Goal: Contribute content

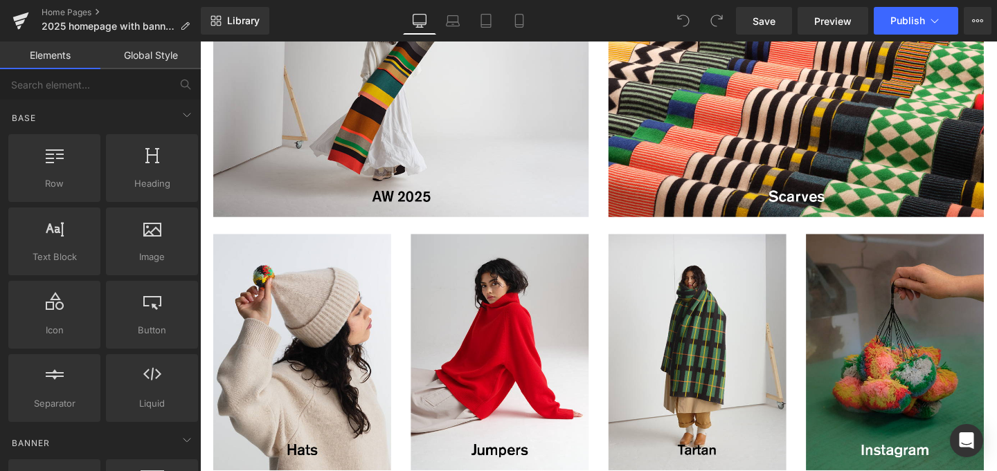
scroll to position [849, 0]
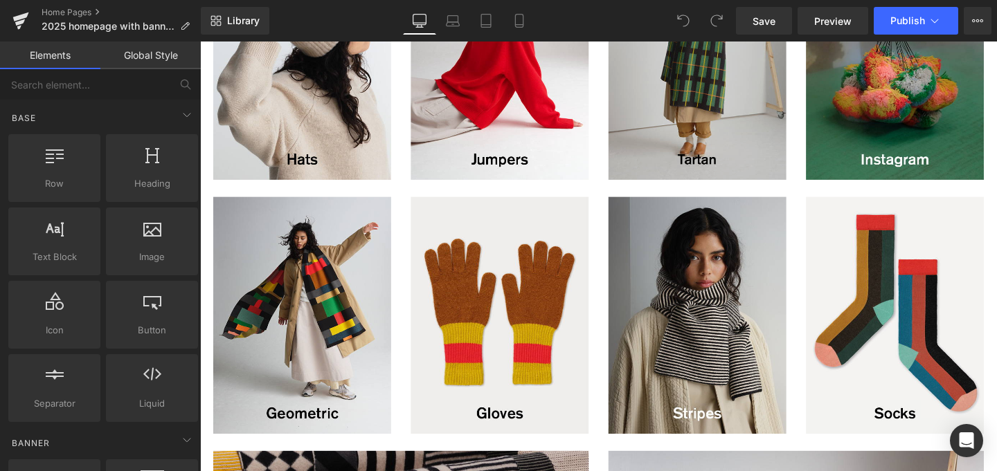
click at [671, 99] on img at bounding box center [722, 62] width 187 height 249
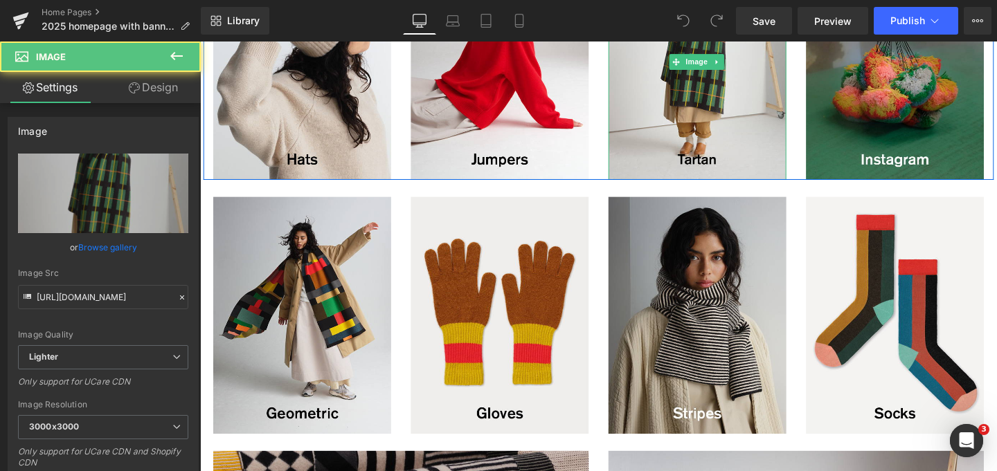
scroll to position [0, 0]
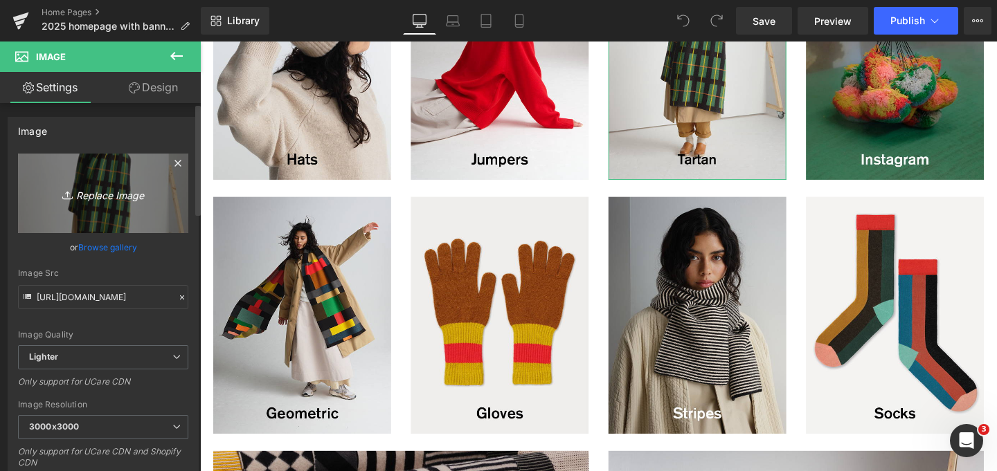
click at [111, 205] on link "Replace Image" at bounding box center [103, 194] width 170 height 80
type input "C:\fakepath\flipped-homepage-tartan-v3.jpg"
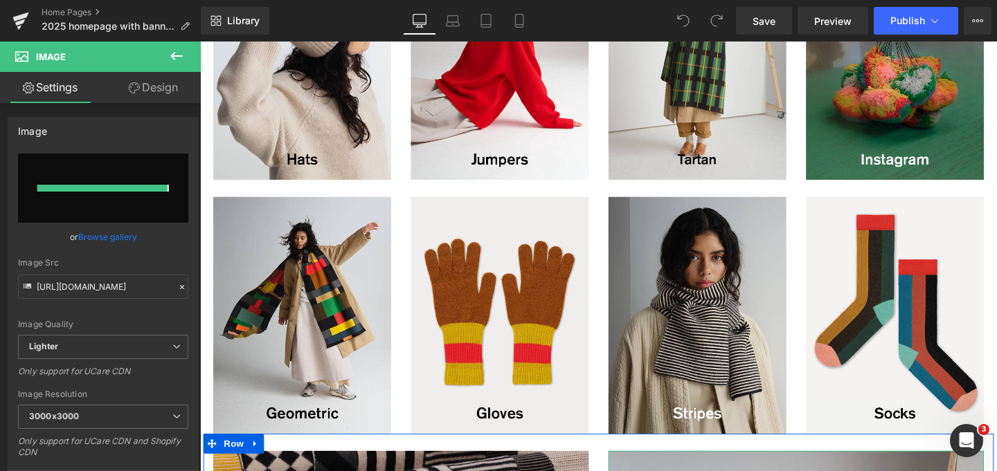
type input "[URL][DOMAIN_NAME]"
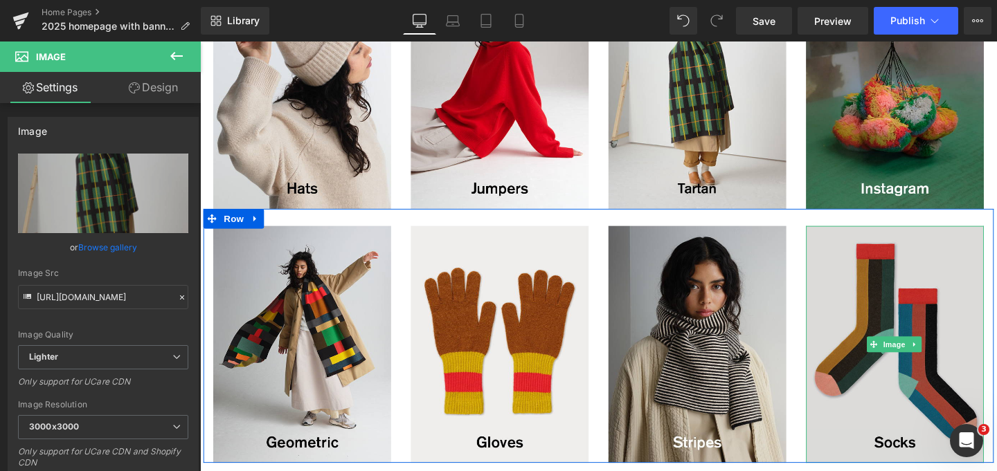
scroll to position [681, 0]
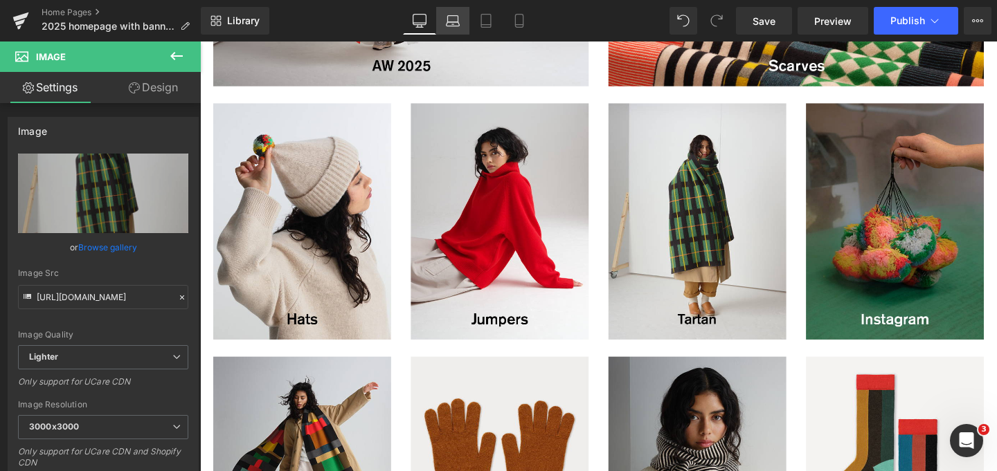
click at [454, 19] on icon at bounding box center [453, 21] width 14 height 14
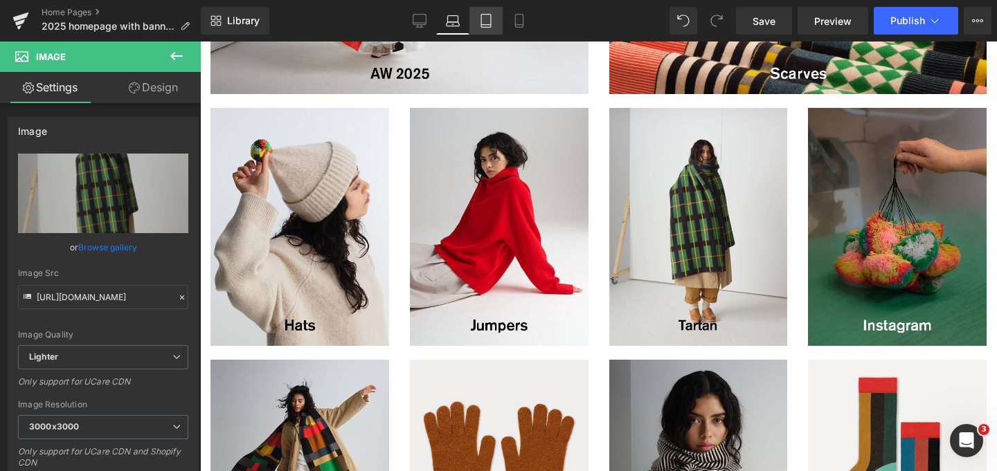
click at [482, 21] on icon at bounding box center [486, 21] width 14 height 14
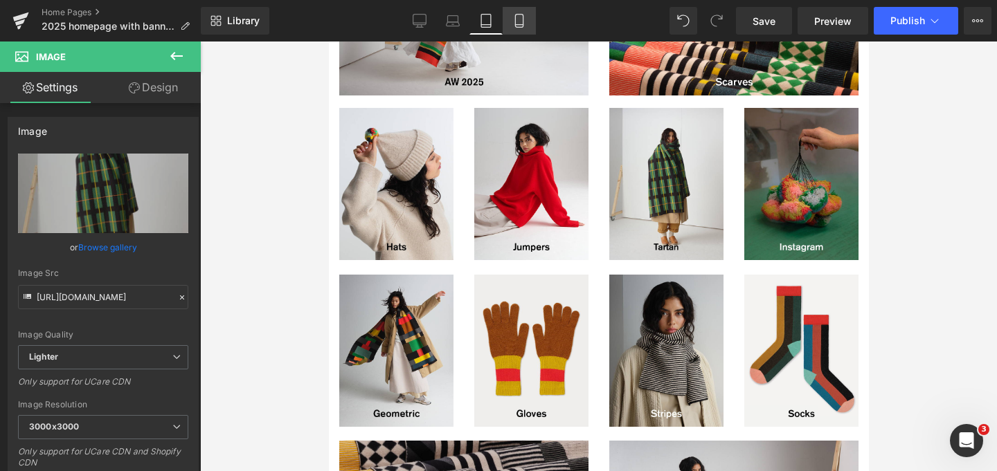
click at [523, 25] on icon at bounding box center [519, 25] width 8 height 0
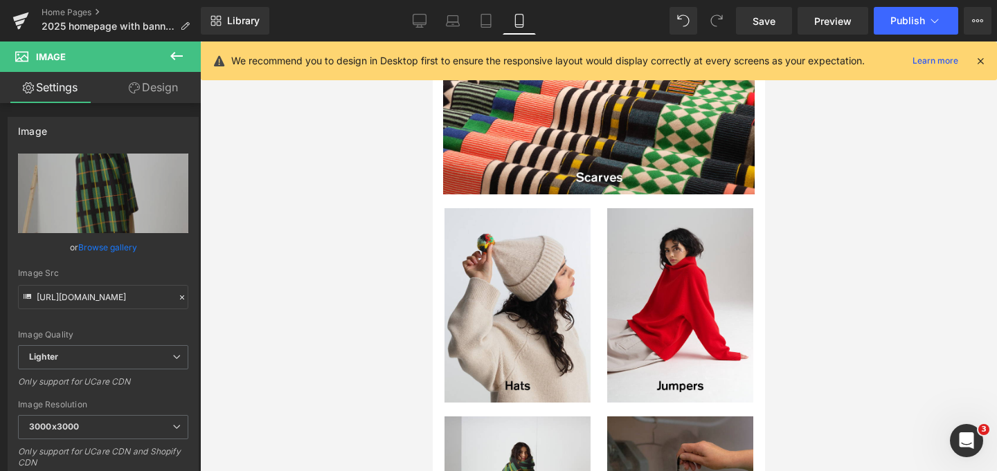
type input "98"
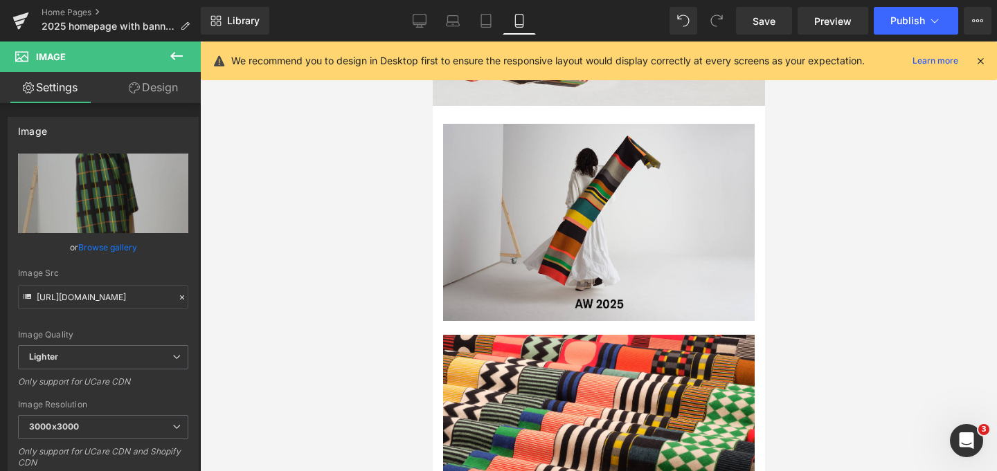
scroll to position [1099, 0]
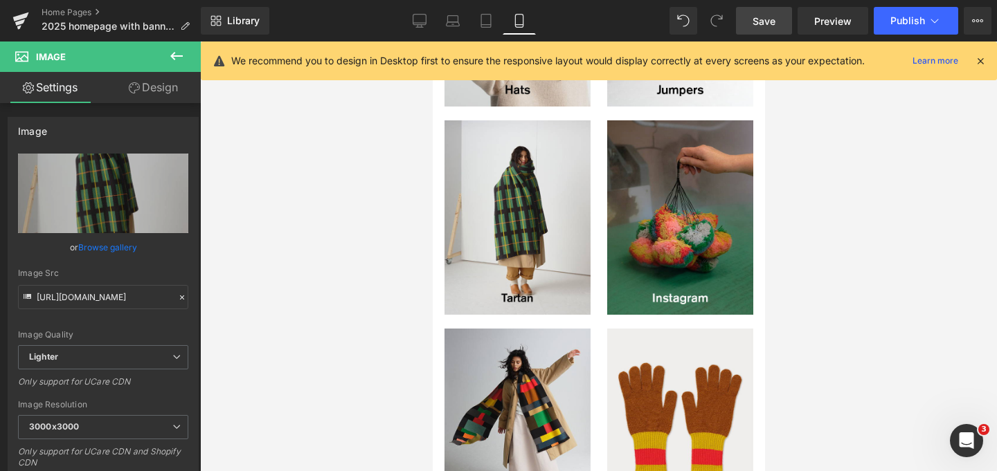
click at [759, 31] on link "Save" at bounding box center [764, 21] width 56 height 28
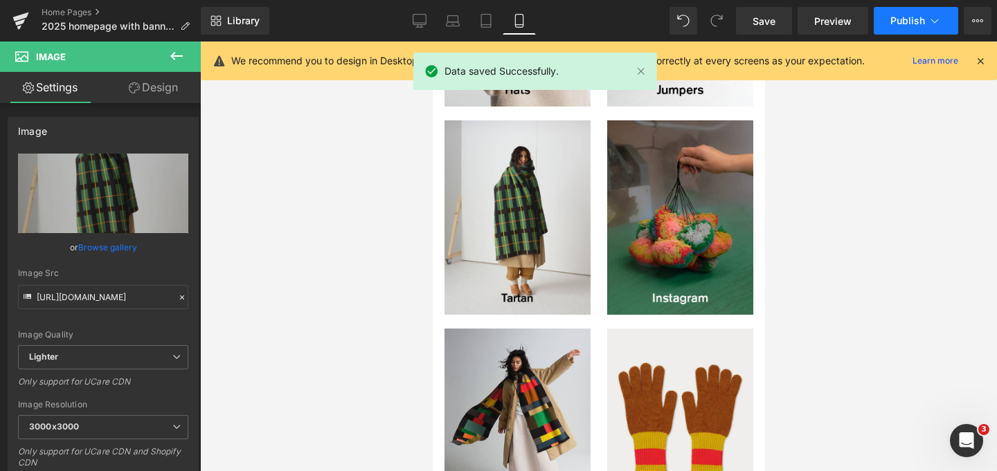
click at [914, 13] on button "Publish" at bounding box center [915, 21] width 84 height 28
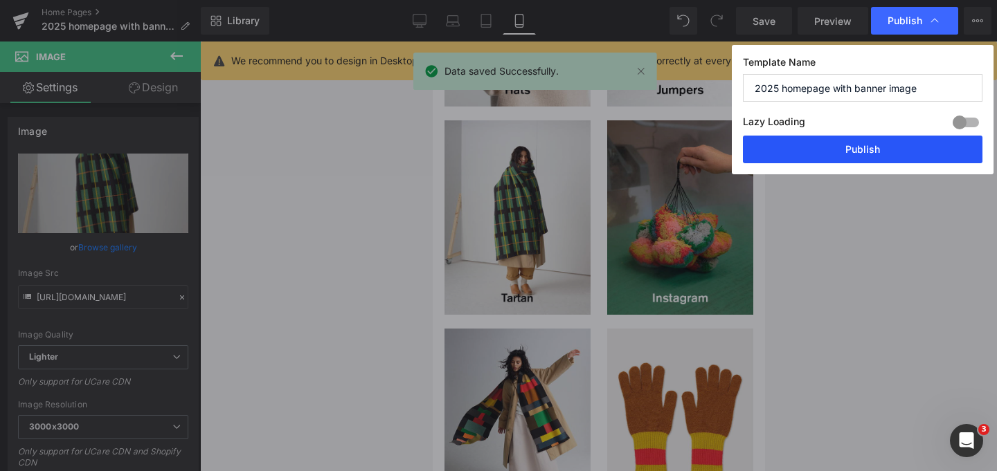
click at [855, 140] on button "Publish" at bounding box center [862, 150] width 239 height 28
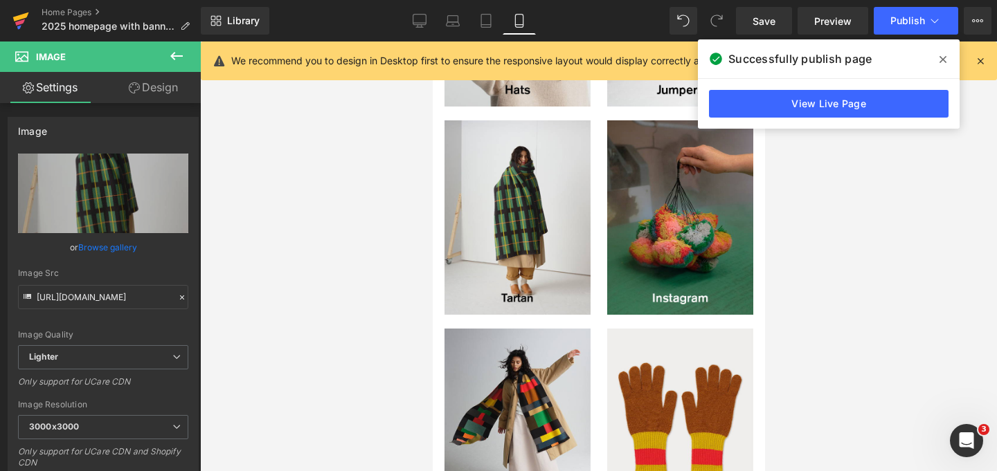
click at [17, 23] on icon at bounding box center [20, 22] width 10 height 6
